Goal: Task Accomplishment & Management: Use online tool/utility

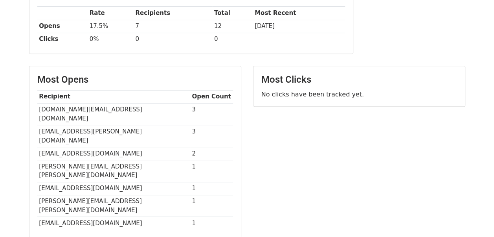
scroll to position [138, 0]
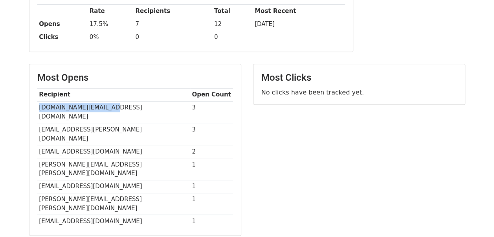
drag, startPoint x: 38, startPoint y: 105, endPoint x: 107, endPoint y: 108, distance: 69.7
click at [107, 108] on td "mahesh.nc@flipkart.com" at bounding box center [113, 112] width 153 height 22
copy td "mahesh.nc@flipkart.com"
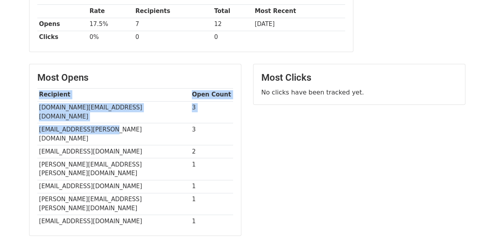
drag, startPoint x: 36, startPoint y: 119, endPoint x: 101, endPoint y: 119, distance: 64.5
click at [101, 119] on div "Most Opens Recipient Open Count mahesh.nc@flipkart.com 3 syed.shariq@bigbasket.…" at bounding box center [134, 149] width 211 height 171
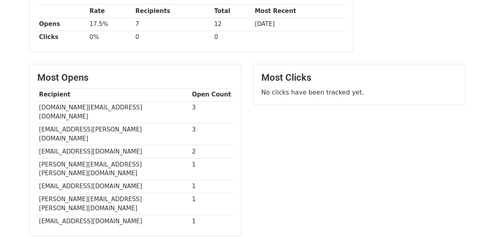
drag, startPoint x: 101, startPoint y: 119, endPoint x: 110, endPoint y: 119, distance: 9.8
click at [110, 123] on td "syed.shariq@bigbasket.com" at bounding box center [113, 134] width 153 height 22
drag, startPoint x: 110, startPoint y: 119, endPoint x: 36, endPoint y: 120, distance: 74.3
click at [36, 120] on div "Most Opens Recipient Open Count mahesh.nc@flipkart.com 3 syed.shariq@bigbasket.…" at bounding box center [134, 149] width 211 height 171
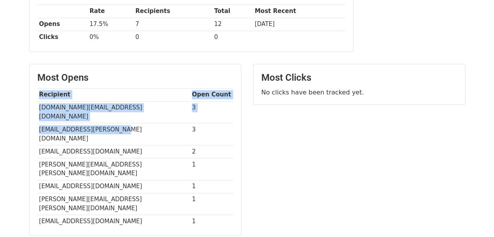
copy div "Recipient Open Count mahesh.nc@flipkart.com 3 syed.shariq@bigbasket.com"
click at [140, 123] on td "syed.shariq@bigbasket.com" at bounding box center [113, 134] width 153 height 22
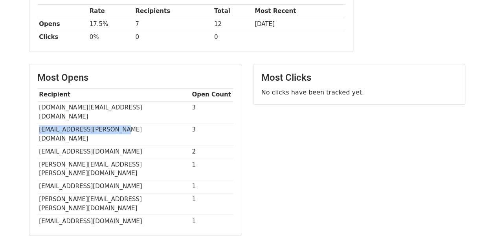
drag, startPoint x: 39, startPoint y: 118, endPoint x: 116, endPoint y: 117, distance: 77.8
click at [116, 123] on td "syed.shariq@bigbasket.com" at bounding box center [113, 134] width 153 height 22
copy td "syed.shariq@bigbasket.com"
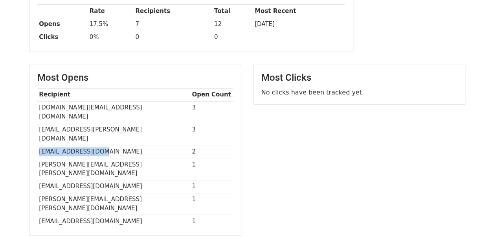
drag, startPoint x: 38, startPoint y: 132, endPoint x: 97, endPoint y: 134, distance: 59.0
click at [97, 145] on td "sunil@bigbasket.com" at bounding box center [113, 151] width 153 height 13
copy td "sunil@bigbasket.com"
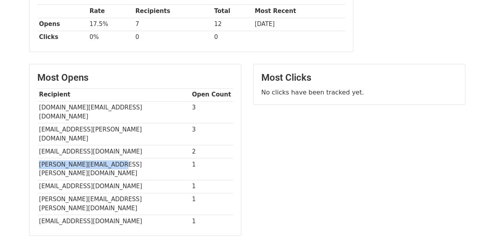
drag, startPoint x: 39, startPoint y: 146, endPoint x: 108, endPoint y: 143, distance: 69.6
click at [108, 158] on td "amey.ekbote@flipkart.com" at bounding box center [113, 169] width 153 height 22
copy td "amey.ekbote@flipkart.com"
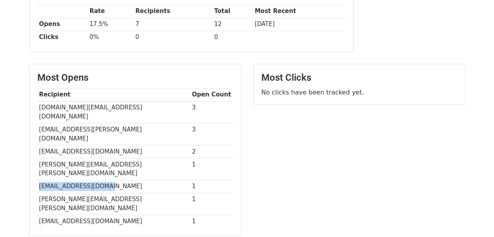
drag, startPoint x: 37, startPoint y: 158, endPoint x: 105, endPoint y: 155, distance: 67.7
click at [105, 180] on td "sunil.k4@flipkart.com" at bounding box center [113, 186] width 153 height 13
copy td "sunil.k4@flipkart.com"
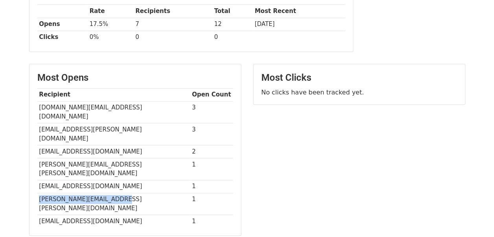
drag, startPoint x: 39, startPoint y: 168, endPoint x: 132, endPoint y: 167, distance: 92.7
click at [132, 193] on td "Ankush.Kaura@flipkart.com" at bounding box center [113, 204] width 153 height 22
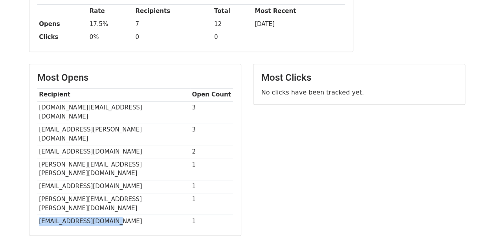
drag, startPoint x: 38, startPoint y: 184, endPoint x: 107, endPoint y: 185, distance: 68.8
click at [107, 215] on td "tiju.kumar@flipkart.com" at bounding box center [113, 221] width 153 height 13
click at [287, 146] on div "Most Clicks No clicks have been tracked yet." at bounding box center [359, 154] width 224 height 180
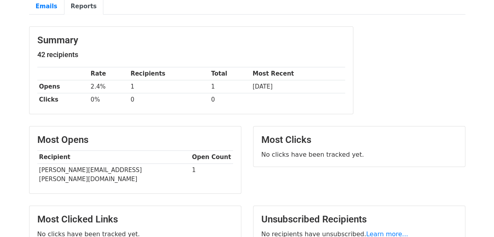
scroll to position [73, 0]
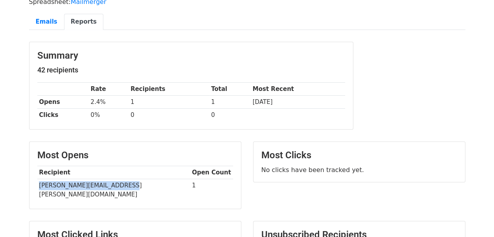
drag, startPoint x: 37, startPoint y: 182, endPoint x: 140, endPoint y: 185, distance: 103.4
click at [140, 185] on td "[PERSON_NAME][EMAIL_ADDRESS][PERSON_NAME][DOMAIN_NAME]" at bounding box center [113, 190] width 153 height 22
copy td "[PERSON_NAME][EMAIL_ADDRESS][PERSON_NAME][DOMAIN_NAME]"
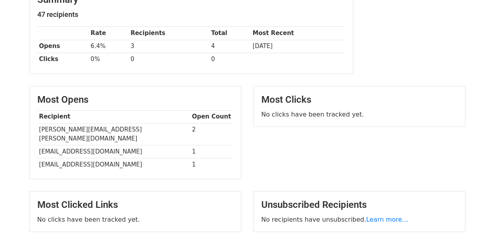
scroll to position [117, 0]
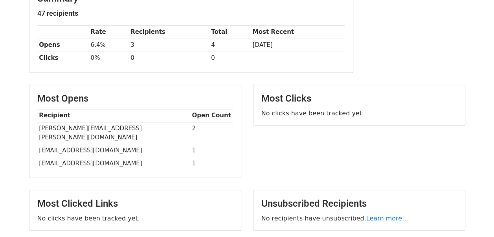
drag, startPoint x: 38, startPoint y: 139, endPoint x: 152, endPoint y: 140, distance: 114.8
click at [152, 144] on td "ananda.reddy@heromotocorp.com" at bounding box center [113, 150] width 153 height 13
copy td "ananda.reddy@heromotocorp.com"
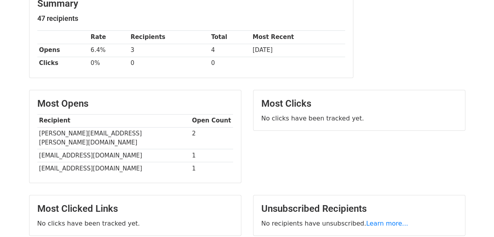
scroll to position [111, 0]
drag, startPoint x: 39, startPoint y: 156, endPoint x: 130, endPoint y: 157, distance: 92.0
click at [130, 162] on td "vskasbekar@heromotocorp.com" at bounding box center [113, 168] width 153 height 13
copy td "vskasbekar@heromotocorp.com"
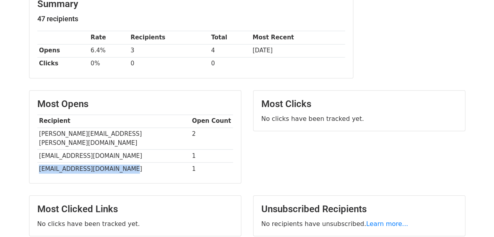
copy td "vskasbekar@heromotocorp.com"
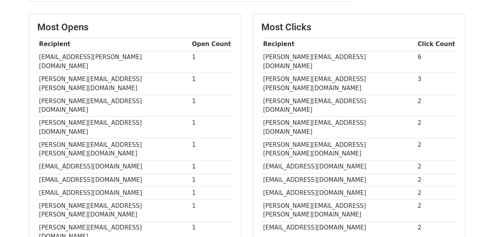
scroll to position [186, 0]
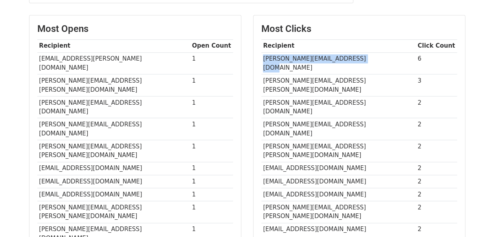
drag, startPoint x: 262, startPoint y: 57, endPoint x: 391, endPoint y: 58, distance: 129.7
click at [391, 58] on td "[PERSON_NAME][EMAIL_ADDRESS][DOMAIN_NAME]" at bounding box center [338, 63] width 154 height 22
copy td "[PERSON_NAME][EMAIL_ADDRESS][DOMAIN_NAME]"
copy td "satyendra.nagar@in.panasonic.com"
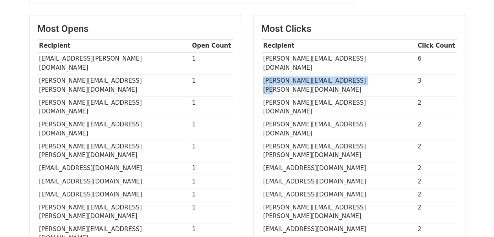
drag, startPoint x: 263, startPoint y: 70, endPoint x: 356, endPoint y: 72, distance: 93.6
click at [356, 74] on td "manisha.vohra@luminousindia.com" at bounding box center [338, 85] width 154 height 22
copy td "manisha.vohra@luminousindia.com"
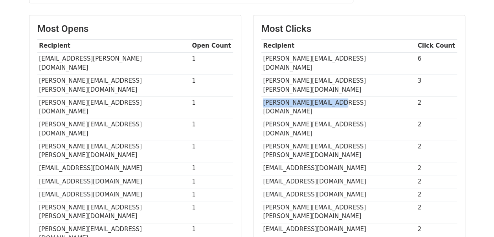
drag, startPoint x: 263, startPoint y: 82, endPoint x: 345, endPoint y: 82, distance: 82.5
click at [345, 96] on td "amit.prakash@marico.com" at bounding box center [338, 107] width 154 height 22
copy td "amit.prakash@marico.com"
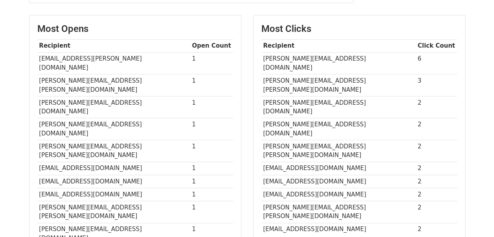
click at [261, 118] on td "barnali.mukhopadhyay@redbull.com" at bounding box center [338, 129] width 154 height 22
drag, startPoint x: 261, startPoint y: 95, endPoint x: 367, endPoint y: 95, distance: 105.7
click at [367, 118] on td "barnali.mukhopadhyay@redbull.com" at bounding box center [338, 129] width 154 height 22
copy td "barnali.mukhopadhyay@redbull.com"
drag, startPoint x: 261, startPoint y: 120, endPoint x: 343, endPoint y: 123, distance: 83.0
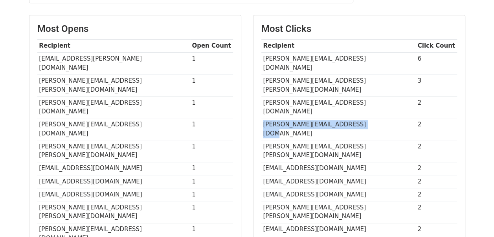
click at [343, 123] on div "Most Clicks Recipient Click Count satyendra.nagar@in.panasonic.com 6 manisha.vo…" at bounding box center [358, 129] width 211 height 228
click at [343, 162] on td "divya.srivastava@unilever.com" at bounding box center [338, 168] width 154 height 13
click at [336, 162] on td "divya.srivastava@unilever.com" at bounding box center [338, 168] width 154 height 13
drag, startPoint x: 261, startPoint y: 119, endPoint x: 342, endPoint y: 119, distance: 81.0
click at [342, 162] on td "divya.srivastava@unilever.com" at bounding box center [338, 168] width 154 height 13
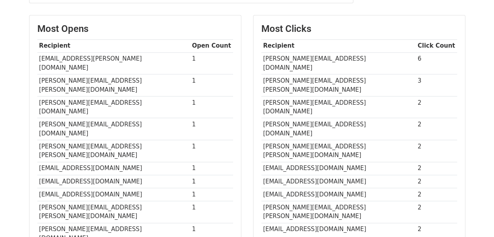
copy td "divya.srivastava@unilever.com"
drag, startPoint x: 263, startPoint y: 133, endPoint x: 321, endPoint y: 133, distance: 57.4
click at [321, 174] on td "gangulyp@dabur.com" at bounding box center [338, 180] width 154 height 13
copy td "gangulyp@dabur.com"
drag, startPoint x: 261, startPoint y: 148, endPoint x: 342, endPoint y: 148, distance: 80.6
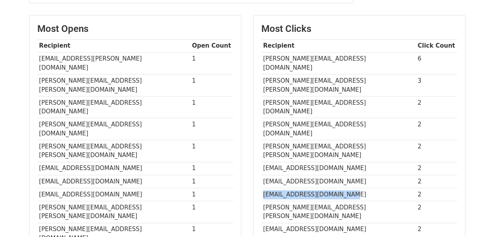
click at [342, 187] on td "josephkiran.kk@pepsico.com" at bounding box center [338, 193] width 154 height 13
click at [325, 188] on div "Most Clicks Recipient Click Count satyendra.nagar@in.panasonic.com 6 manisha.vo…" at bounding box center [359, 137] width 224 height 245
click at [318, 188] on div "Most Clicks Recipient Click Count satyendra.nagar@in.panasonic.com 6 manisha.vo…" at bounding box center [359, 137] width 224 height 245
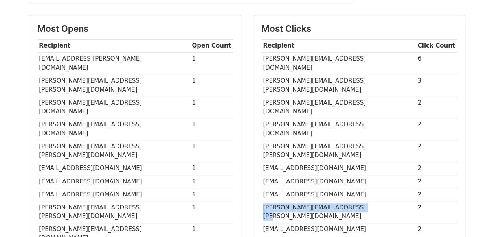
drag, startPoint x: 262, startPoint y: 160, endPoint x: 357, endPoint y: 160, distance: 95.1
click at [357, 200] on td "mehul.parekh@siemens-energy.com" at bounding box center [338, 211] width 154 height 22
drag, startPoint x: 260, startPoint y: 173, endPoint x: 349, endPoint y: 174, distance: 88.8
click at [349, 174] on div "Most Clicks Recipient Click Count satyendra.nagar@in.panasonic.com 6 manisha.vo…" at bounding box center [358, 129] width 211 height 228
click at [349, 222] on td "sanjay.prasad@tataconsumer.com" at bounding box center [338, 228] width 154 height 13
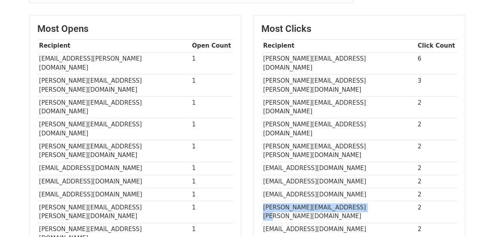
click at [320, 222] on td "sanjay.prasad@tataconsumer.com" at bounding box center [338, 228] width 154 height 13
drag, startPoint x: 261, startPoint y: 172, endPoint x: 353, endPoint y: 173, distance: 91.6
click at [353, 222] on td "sanjay.prasad@tataconsumer.com" at bounding box center [338, 228] width 154 height 13
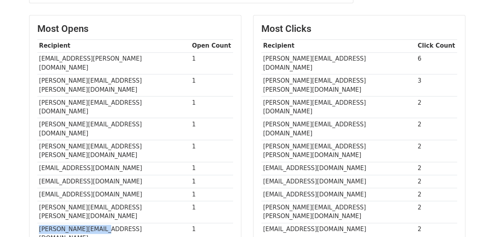
drag, startPoint x: 38, startPoint y: 174, endPoint x: 105, endPoint y: 175, distance: 67.6
click at [105, 222] on td "r.nagpal@samsung.com" at bounding box center [113, 233] width 153 height 22
click at [151, 222] on td "r.nagpal@samsung.com" at bounding box center [113, 233] width 153 height 22
